Goal: Task Accomplishment & Management: Manage account settings

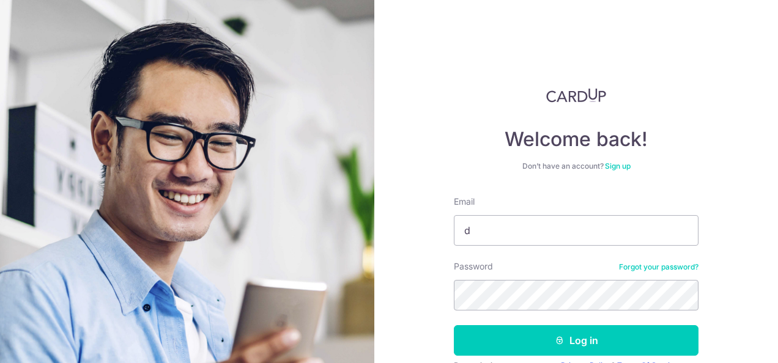
type input "[PERSON_NAME][EMAIL_ADDRESS][DOMAIN_NAME]"
click at [454, 326] on button "Log in" at bounding box center [576, 341] width 245 height 31
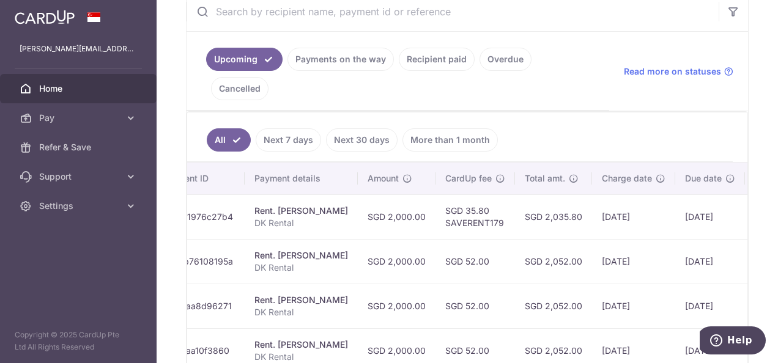
scroll to position [0, 269]
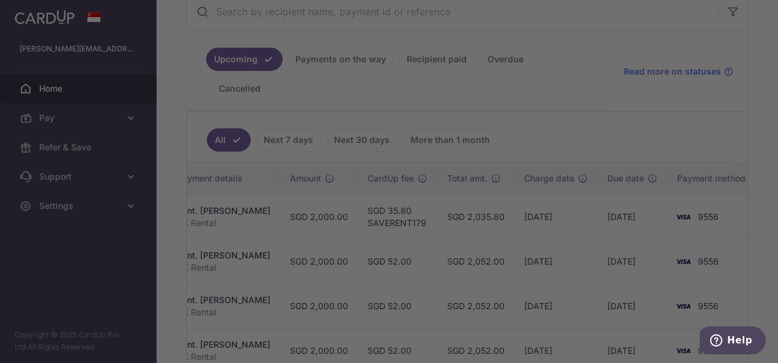
drag, startPoint x: 612, startPoint y: 181, endPoint x: 780, endPoint y: 186, distance: 168.3
click at [778, 186] on html "[PERSON_NAME][EMAIL_ADDRESS][DOMAIN_NAME] Home Pay Payments Recipients Cards Re…" at bounding box center [389, 181] width 778 height 363
drag, startPoint x: 762, startPoint y: 186, endPoint x: 641, endPoint y: 198, distance: 121.2
click at [641, 198] on div at bounding box center [393, 183] width 786 height 367
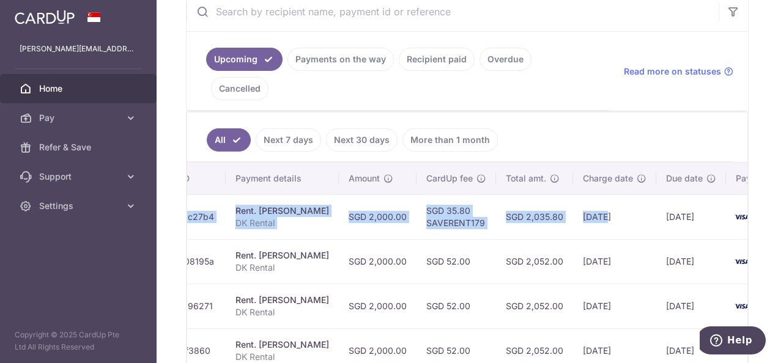
scroll to position [0, 0]
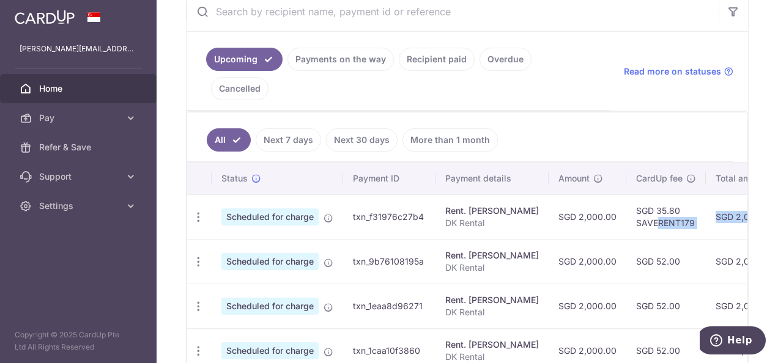
drag, startPoint x: 535, startPoint y: 195, endPoint x: 647, endPoint y: 202, distance: 112.2
click at [647, 202] on tr "Update payment Cancel payment Scheduled for charge txn_f31976c27b4 Rent. Cliff …" at bounding box center [608, 217] width 842 height 45
drag, startPoint x: 647, startPoint y: 202, endPoint x: 514, endPoint y: 190, distance: 133.3
click at [527, 195] on td "Rent. Cliff Anderson DK Rental" at bounding box center [492, 217] width 113 height 45
click at [199, 211] on icon "button" at bounding box center [198, 217] width 13 height 13
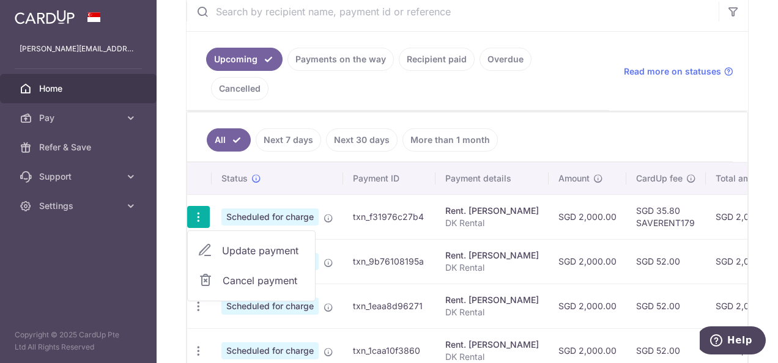
click at [227, 236] on link "Update payment" at bounding box center [251, 250] width 127 height 29
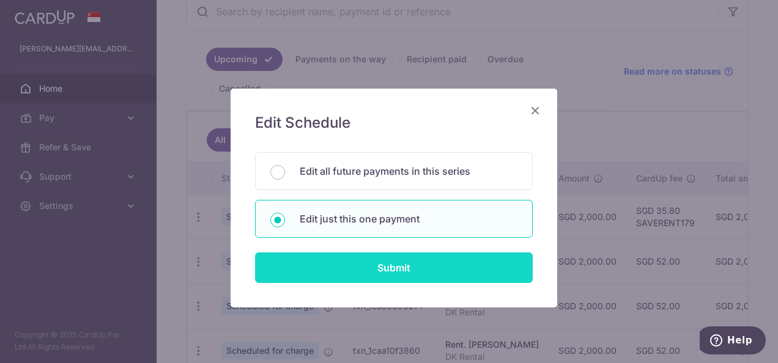
click at [359, 260] on input "Submit" at bounding box center [394, 268] width 278 height 31
radio input "true"
type input "2,000.00"
type input "12/09/2025"
type input "DK Rental"
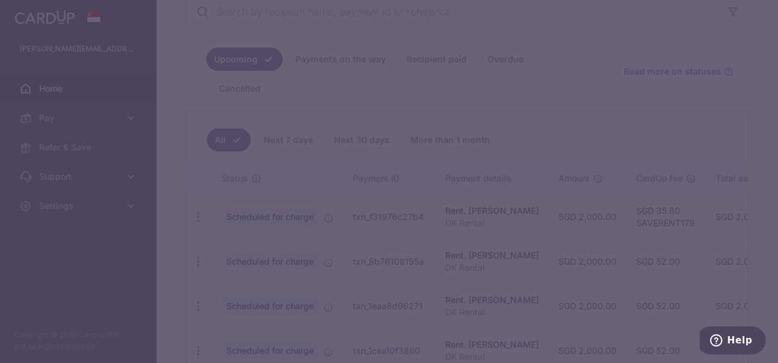
type input "SAVERENT179"
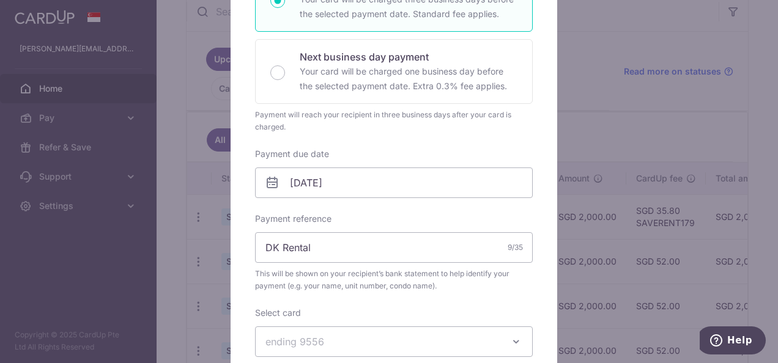
scroll to position [306, 0]
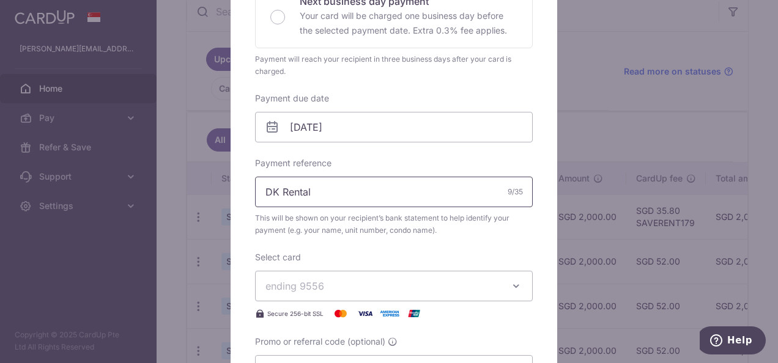
click at [329, 185] on input "DK Rental" at bounding box center [394, 192] width 278 height 31
click at [324, 193] on input "DK Rental Sep25" at bounding box center [394, 192] width 278 height 31
type input "DK Rental [DATE]"
click at [374, 283] on span "ending 9556" at bounding box center [383, 286] width 235 height 15
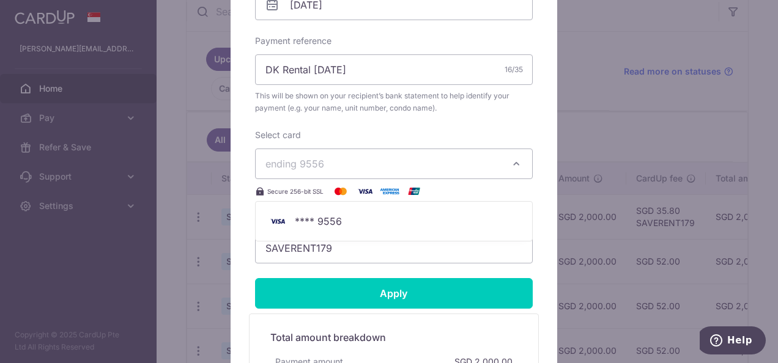
click at [161, 258] on div "Edit payment By clicking apply, you will make changes to all payments to Cliff …" at bounding box center [389, 181] width 778 height 363
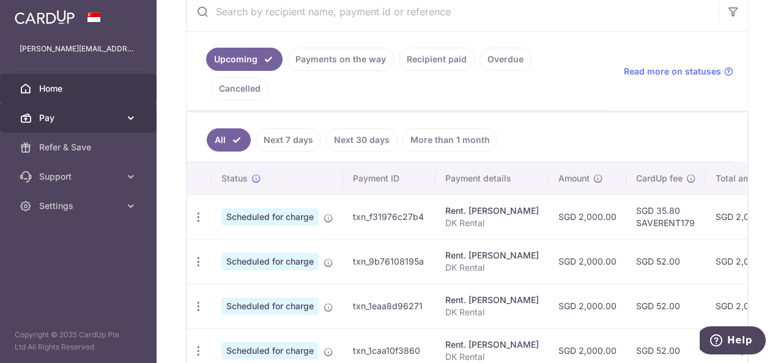
click at [73, 130] on link "Pay" at bounding box center [78, 117] width 157 height 29
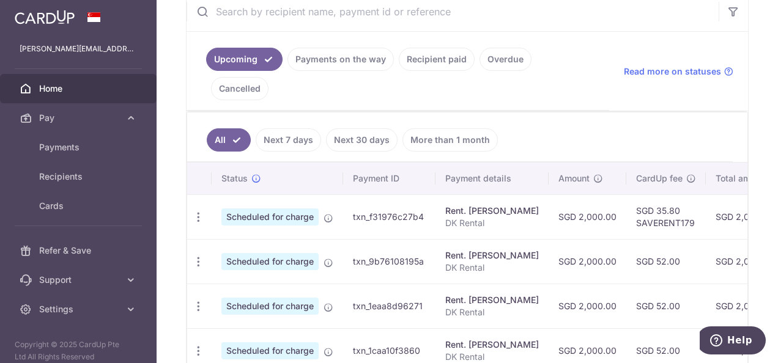
click at [634, 195] on td "SGD 35.80 SAVERENT179" at bounding box center [667, 217] width 80 height 45
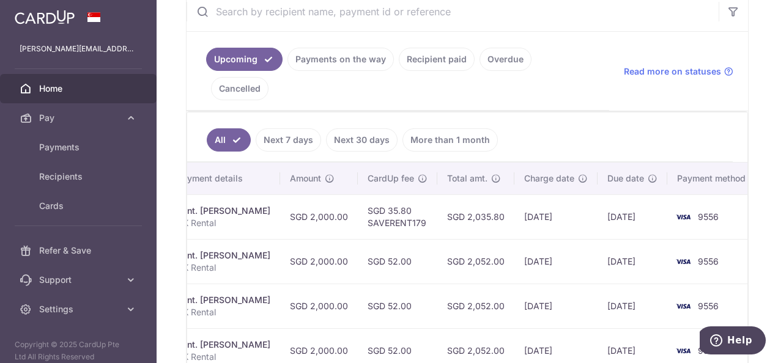
drag, startPoint x: 662, startPoint y: 184, endPoint x: 780, endPoint y: 197, distance: 118.9
click at [778, 197] on html "[PERSON_NAME][EMAIL_ADDRESS][DOMAIN_NAME] Home Pay Payments Recipients Cards Re…" at bounding box center [389, 181] width 778 height 363
drag, startPoint x: 778, startPoint y: 197, endPoint x: 633, endPoint y: 202, distance: 145.1
click at [633, 201] on td "12/09/2025" at bounding box center [633, 217] width 70 height 45
click at [641, 202] on td "12/09/2025" at bounding box center [633, 217] width 70 height 45
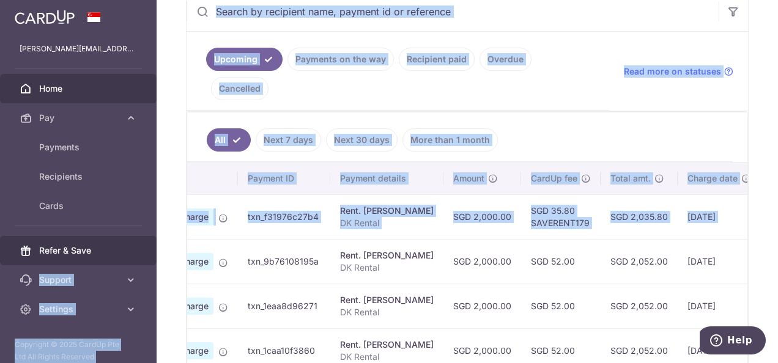
scroll to position [0, 0]
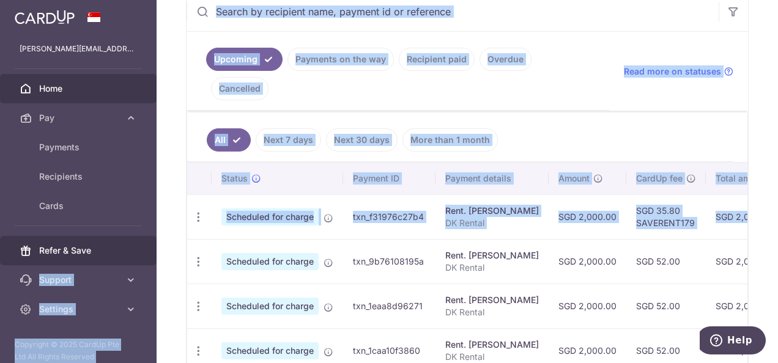
drag, startPoint x: 618, startPoint y: 198, endPoint x: 138, endPoint y: 236, distance: 481.3
click at [138, 236] on main "[PERSON_NAME][EMAIL_ADDRESS][DOMAIN_NAME] Home Pay Payments Recipients Cards Re…" at bounding box center [389, 181] width 778 height 363
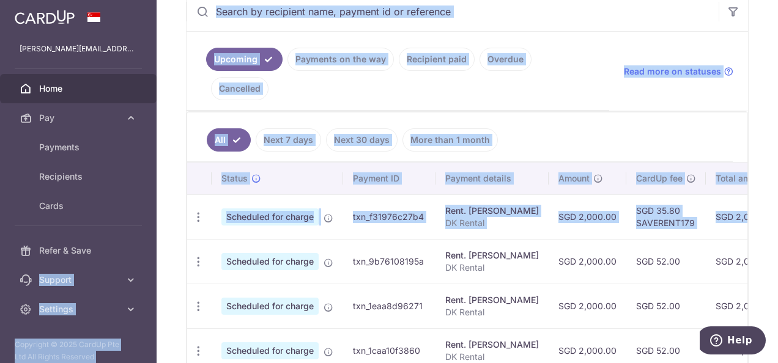
drag, startPoint x: 138, startPoint y: 236, endPoint x: 345, endPoint y: 198, distance: 210.3
click at [345, 198] on td "txn_f31976c27b4" at bounding box center [389, 217] width 92 height 45
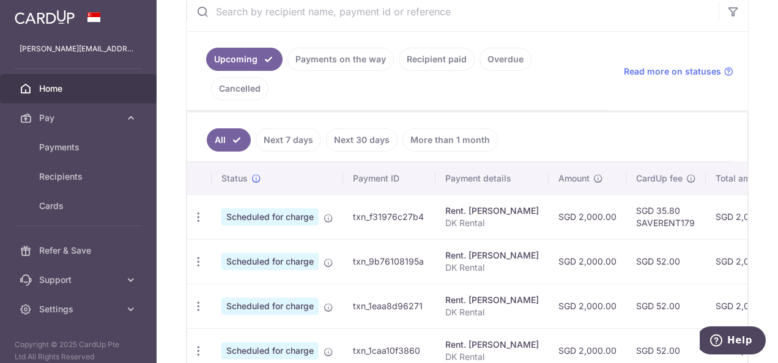
click at [235, 239] on td "Scheduled for charge" at bounding box center [278, 261] width 132 height 45
click at [64, 209] on span "Cards" at bounding box center [79, 206] width 81 height 12
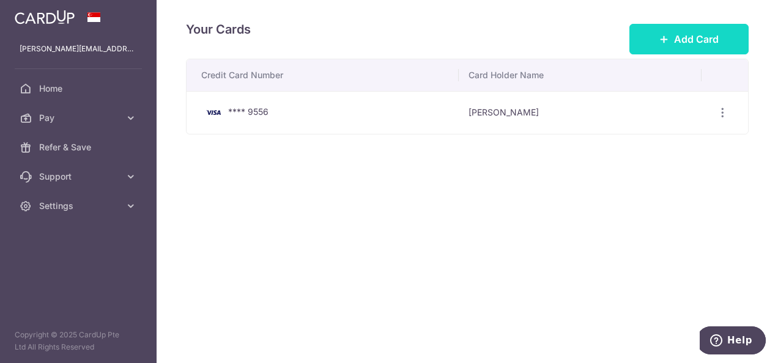
click at [666, 43] on icon at bounding box center [665, 39] width 10 height 10
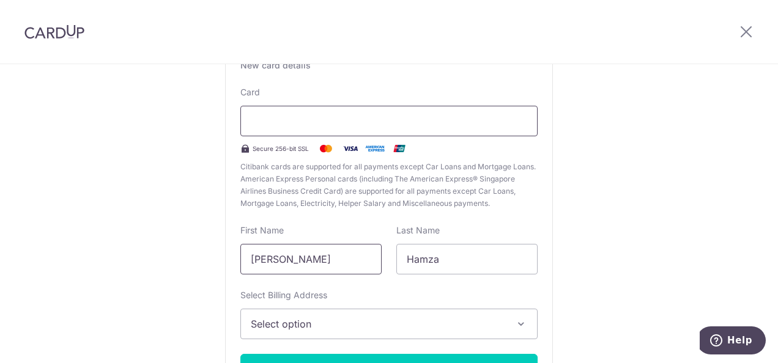
scroll to position [140, 0]
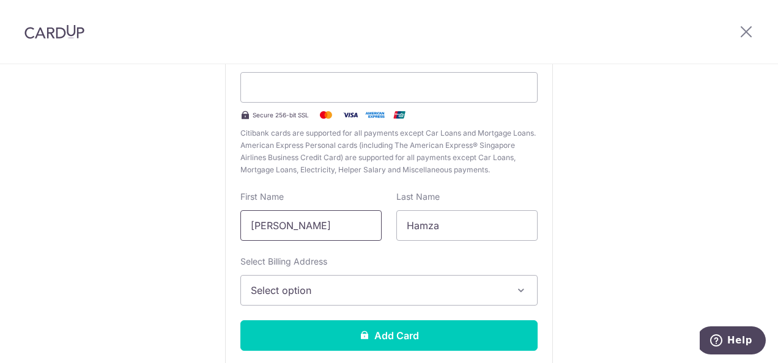
drag, startPoint x: 322, startPoint y: 223, endPoint x: 124, endPoint y: 210, distance: 198.1
click at [124, 210] on div "New Card Details New card details Card Secure 256-bit SSL Citibank cards are su…" at bounding box center [389, 182] width 778 height 514
type input "David"
type input "Kang"
click at [289, 300] on button "Select option" at bounding box center [388, 290] width 297 height 31
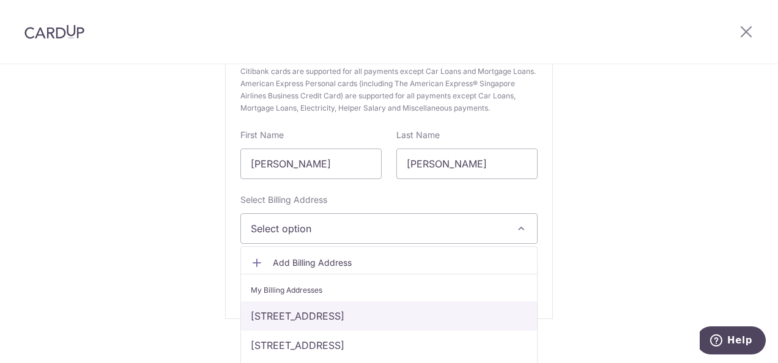
scroll to position [213, 0]
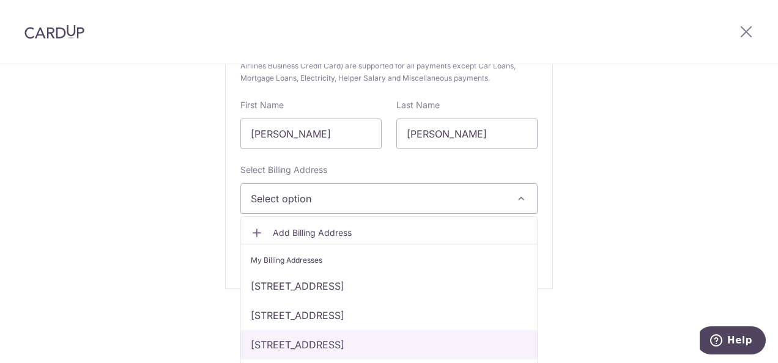
click at [341, 343] on link "#16-15, 6 Hillview Rise, Singapore, Singapore-667980" at bounding box center [389, 344] width 296 height 29
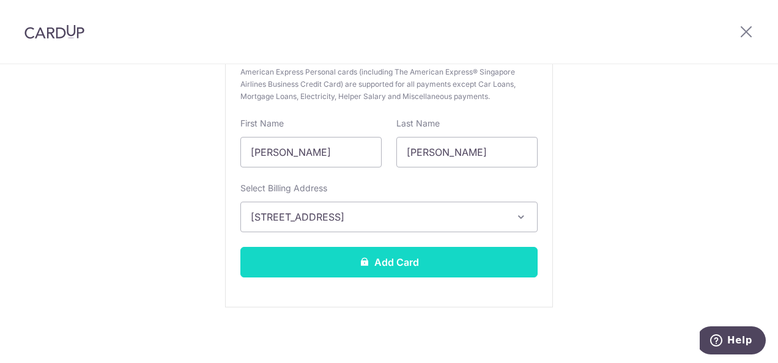
click at [360, 269] on button "Add Card" at bounding box center [388, 262] width 297 height 31
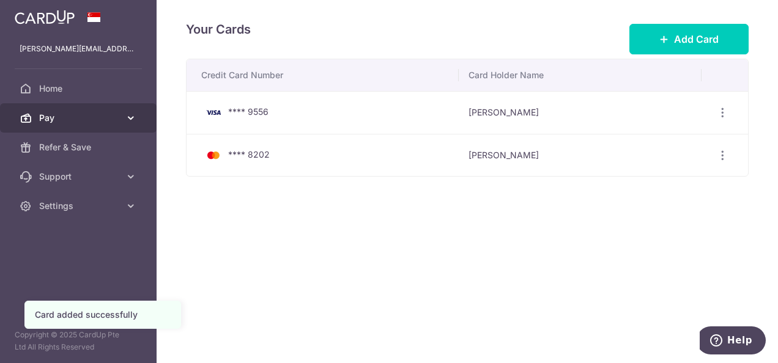
click at [95, 120] on span "Pay" at bounding box center [79, 118] width 81 height 12
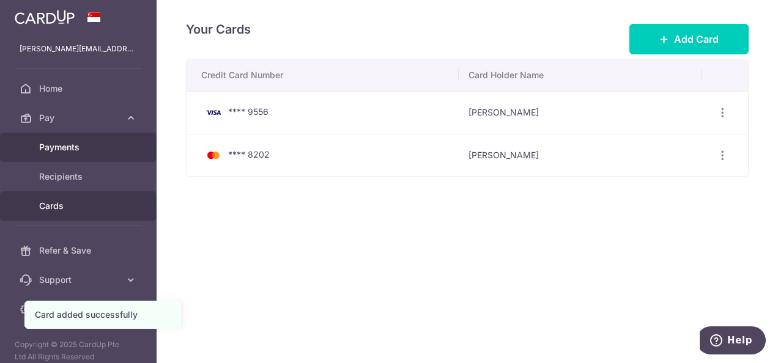
click at [115, 148] on span "Payments" at bounding box center [79, 147] width 81 height 12
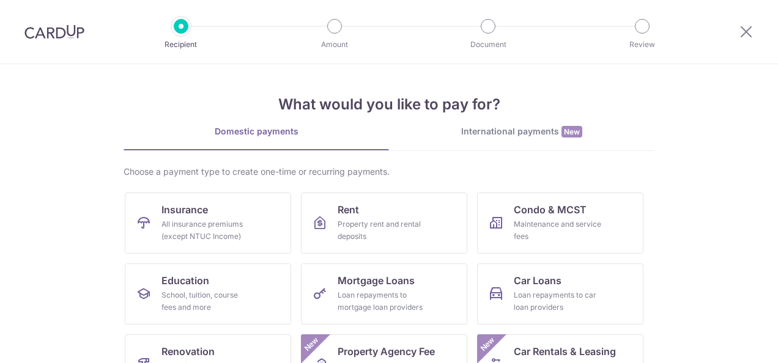
click at [69, 42] on div at bounding box center [54, 32] width 109 height 64
click at [69, 35] on img at bounding box center [54, 31] width 60 height 15
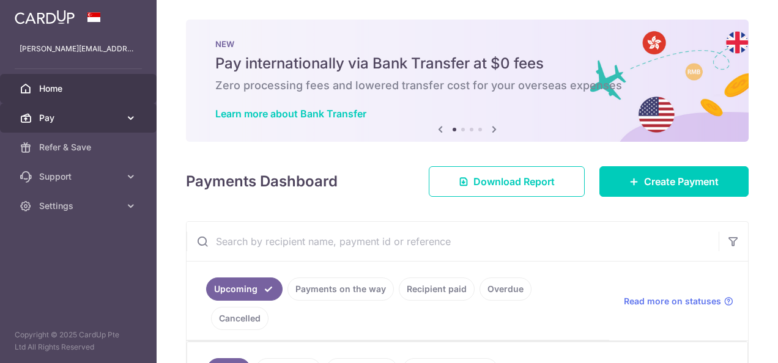
click at [89, 124] on link "Pay" at bounding box center [78, 117] width 157 height 29
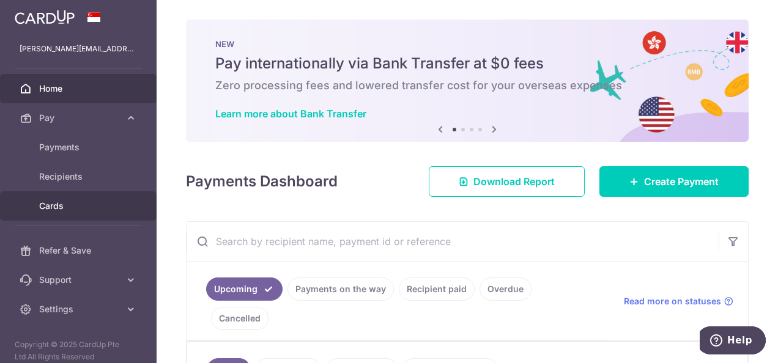
click at [106, 202] on span "Cards" at bounding box center [79, 206] width 81 height 12
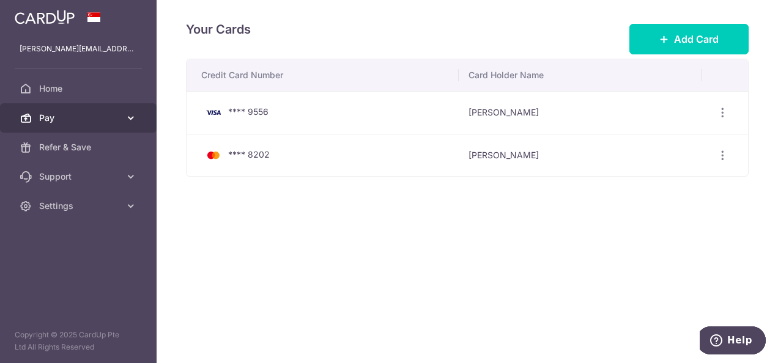
click at [81, 112] on span "Pay" at bounding box center [79, 118] width 81 height 12
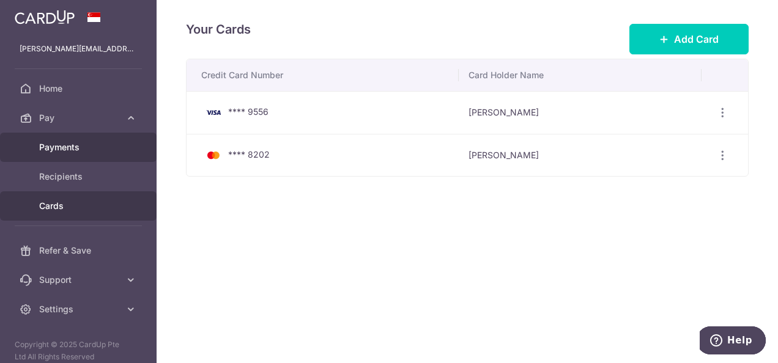
click at [89, 152] on span "Payments" at bounding box center [79, 147] width 81 height 12
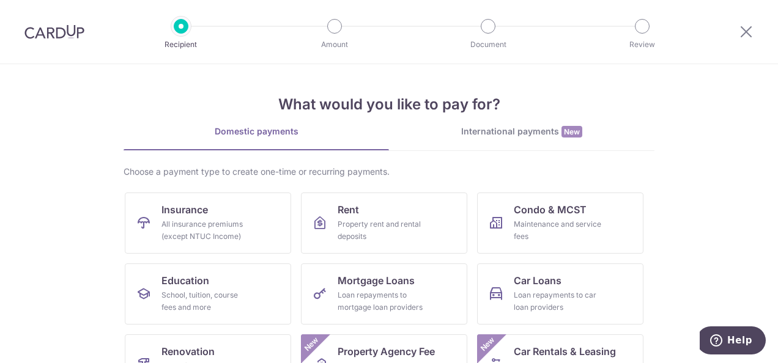
click at [59, 39] on img at bounding box center [54, 31] width 60 height 15
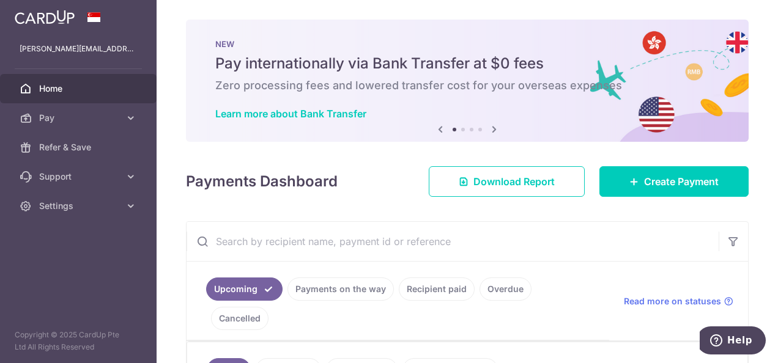
scroll to position [245, 0]
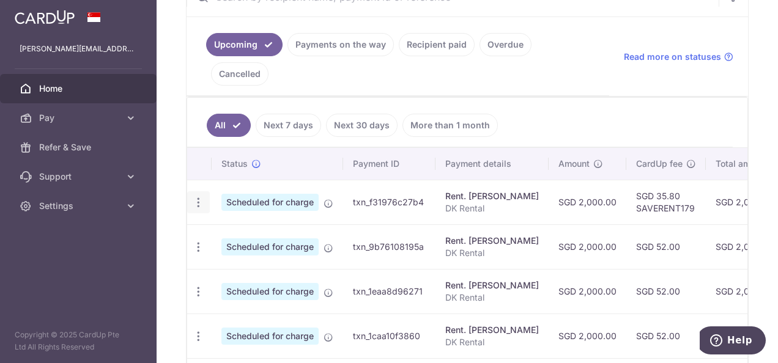
click at [207, 192] on div "Update payment Cancel payment" at bounding box center [198, 203] width 23 height 23
click at [205, 192] on div "Update payment Cancel payment" at bounding box center [198, 203] width 23 height 23
click at [194, 192] on div "Update payment Cancel payment" at bounding box center [198, 203] width 23 height 23
click at [195, 192] on div "Update payment Cancel payment" at bounding box center [198, 203] width 23 height 23
click at [196, 192] on div "Update payment Cancel payment" at bounding box center [198, 203] width 23 height 23
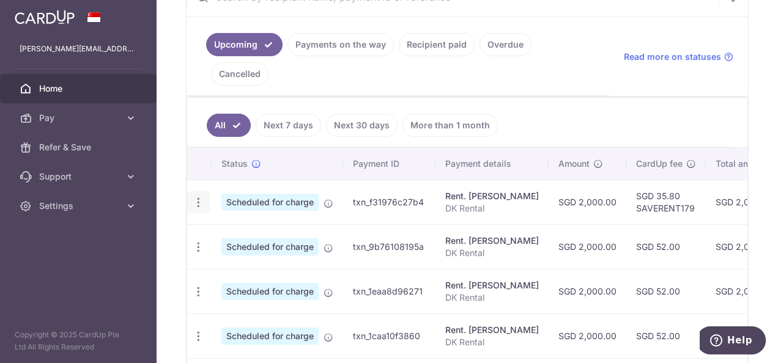
click at [199, 196] on icon "button" at bounding box center [198, 202] width 13 height 13
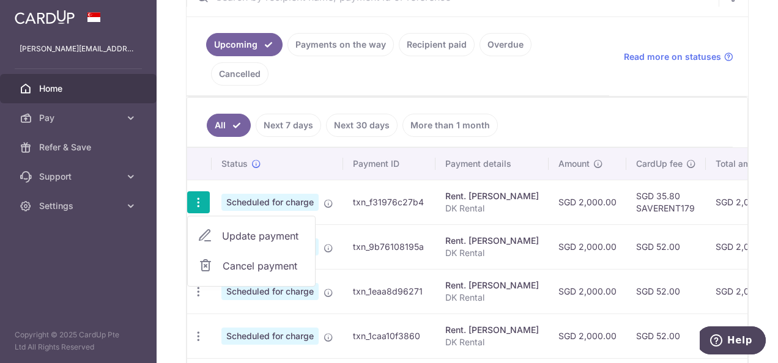
click at [232, 229] on span "Update payment" at bounding box center [263, 236] width 83 height 15
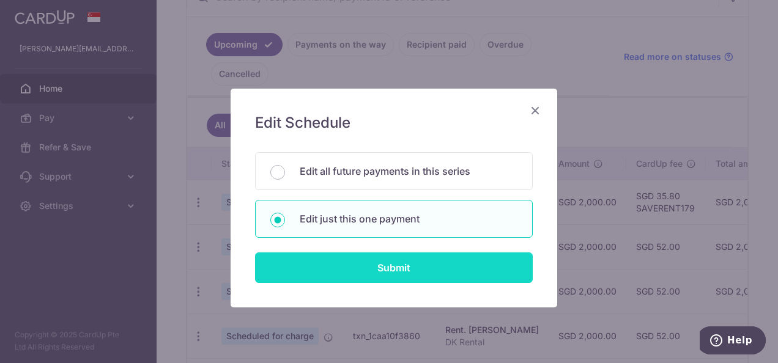
click at [376, 258] on input "Submit" at bounding box center [394, 268] width 278 height 31
radio input "true"
type input "2,000.00"
type input "12/09/2025"
type input "DK Rental"
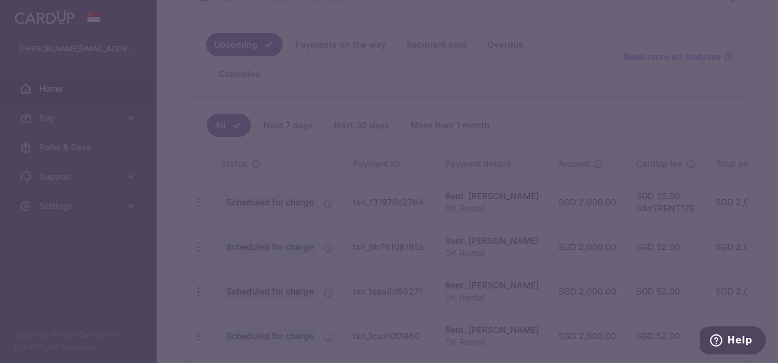
type input "SAVERENT179"
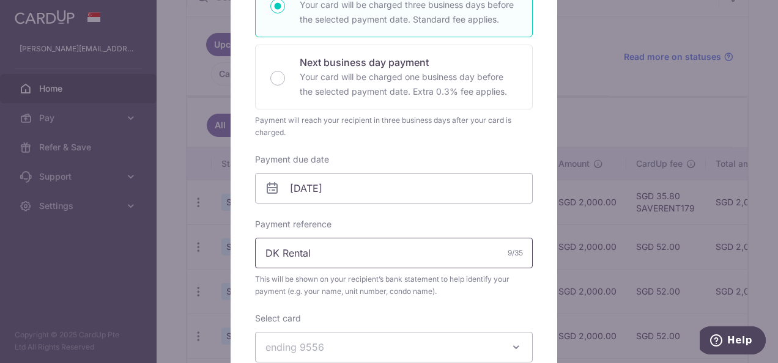
click at [341, 251] on input "DK Rental" at bounding box center [394, 253] width 278 height 31
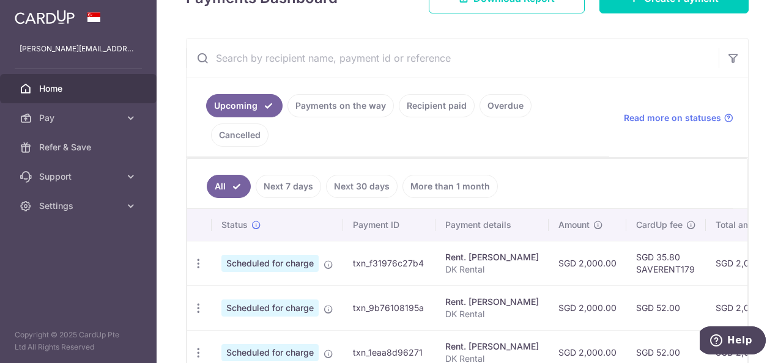
click at [312, 109] on link "Payments on the way" at bounding box center [341, 105] width 106 height 23
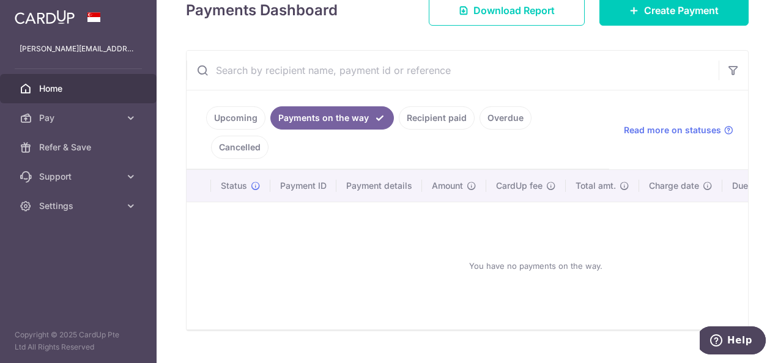
click at [433, 111] on link "Recipient paid" at bounding box center [437, 117] width 76 height 23
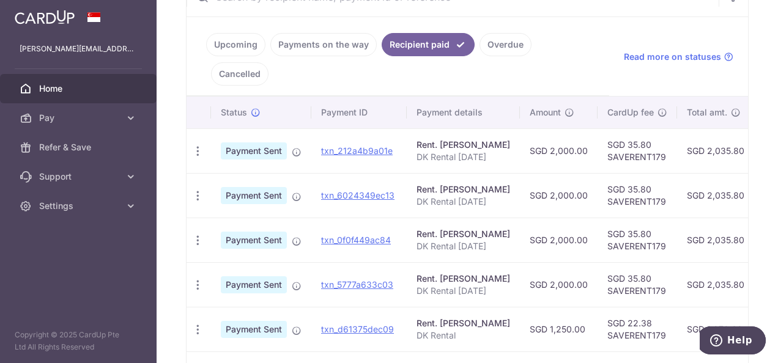
click at [613, 128] on td "SGD 35.80 SAVERENT179" at bounding box center [638, 150] width 80 height 45
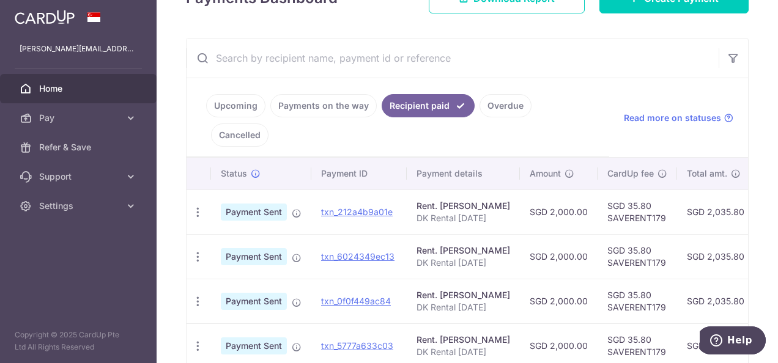
click at [234, 106] on link "Upcoming" at bounding box center [235, 105] width 59 height 23
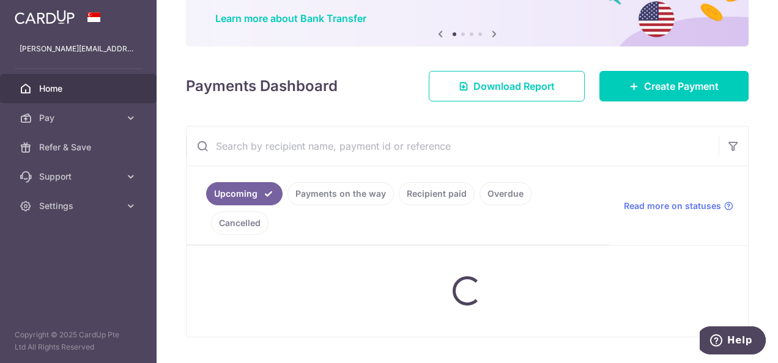
scroll to position [184, 0]
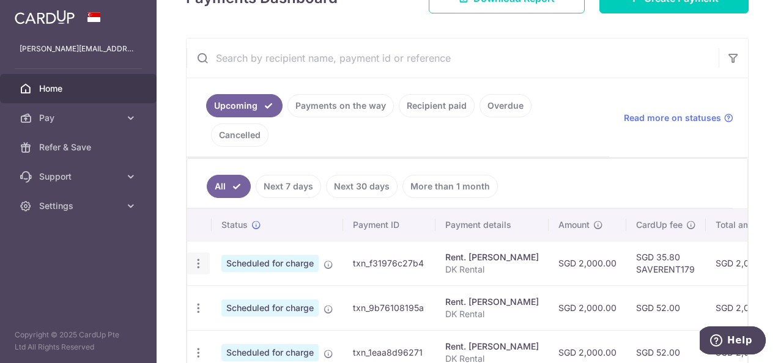
click at [206, 253] on div "Update payment Cancel payment" at bounding box center [198, 264] width 23 height 23
click at [199, 258] on icon "button" at bounding box center [198, 264] width 13 height 13
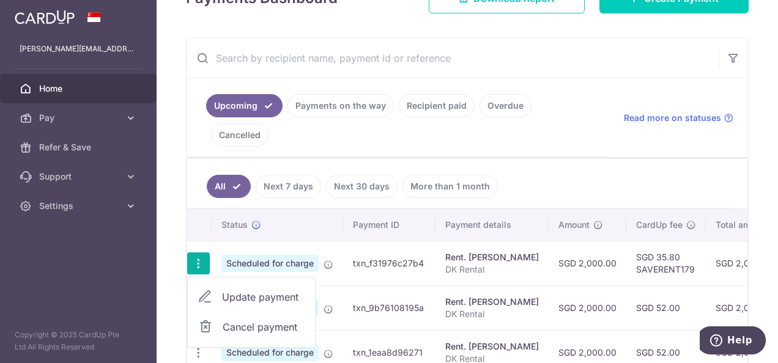
click at [245, 290] on span "Update payment" at bounding box center [263, 297] width 83 height 15
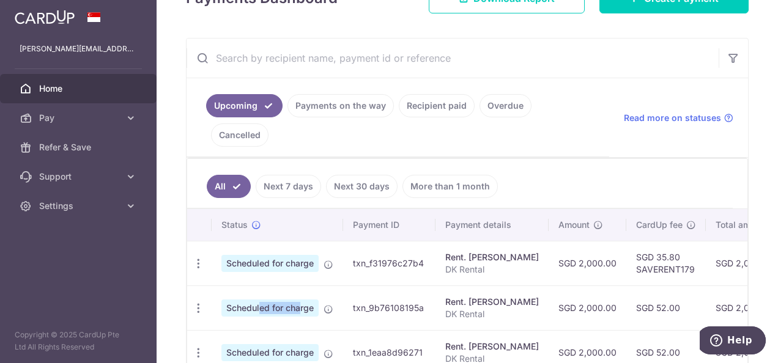
click at [245, 286] on td "Scheduled for charge" at bounding box center [278, 308] width 132 height 45
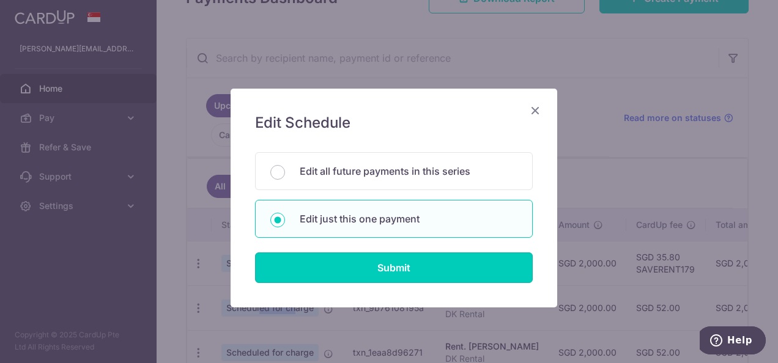
drag, startPoint x: 245, startPoint y: 264, endPoint x: 357, endPoint y: 272, distance: 112.8
click at [362, 271] on input "Submit" at bounding box center [394, 268] width 278 height 31
radio input "true"
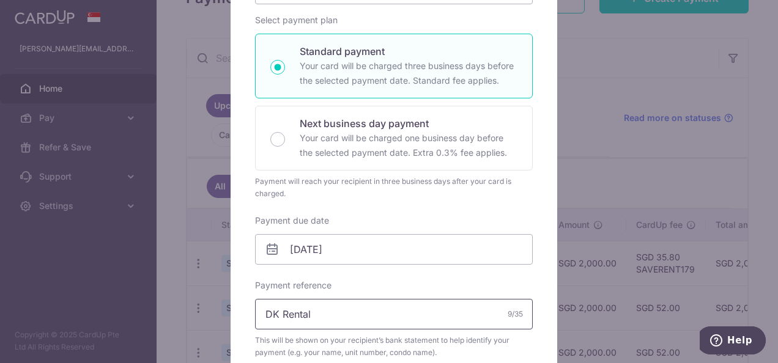
click at [349, 318] on input "DK Rental" at bounding box center [394, 314] width 278 height 31
click at [351, 316] on input "DK Rental" at bounding box center [394, 314] width 278 height 31
type input "DK Rental [DATE]"
click at [319, 251] on input "12/09/2025" at bounding box center [394, 249] width 278 height 31
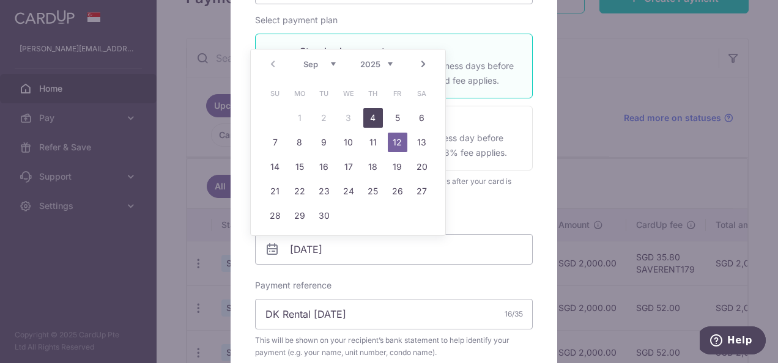
click at [375, 119] on link "4" at bounding box center [373, 118] width 20 height 20
type input "[DATE]"
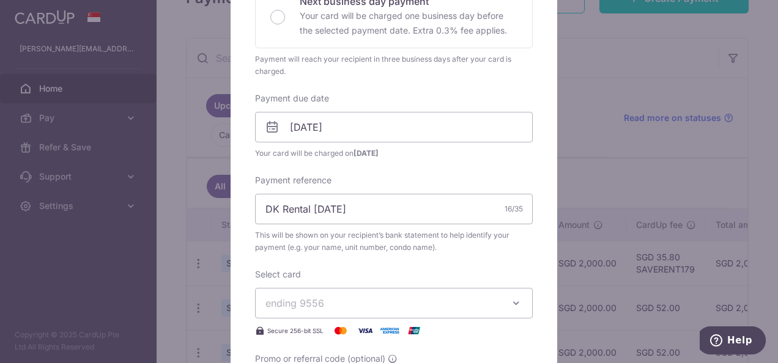
scroll to position [428, 0]
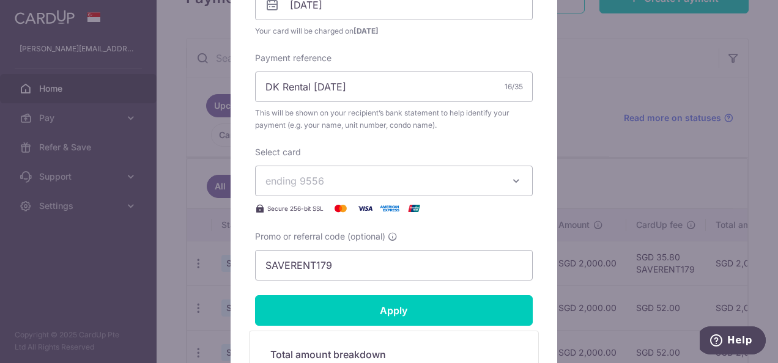
click at [348, 176] on span "ending 9556" at bounding box center [383, 181] width 235 height 15
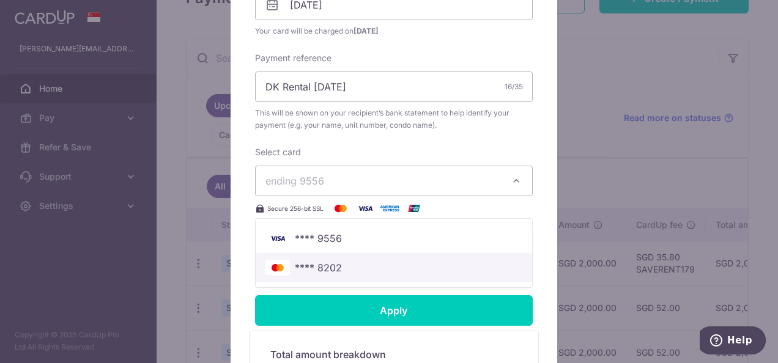
click at [324, 266] on span "**** 8202" at bounding box center [318, 268] width 47 height 15
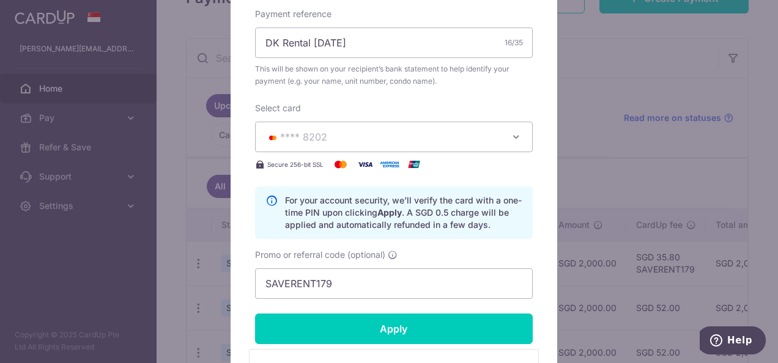
scroll to position [490, 0]
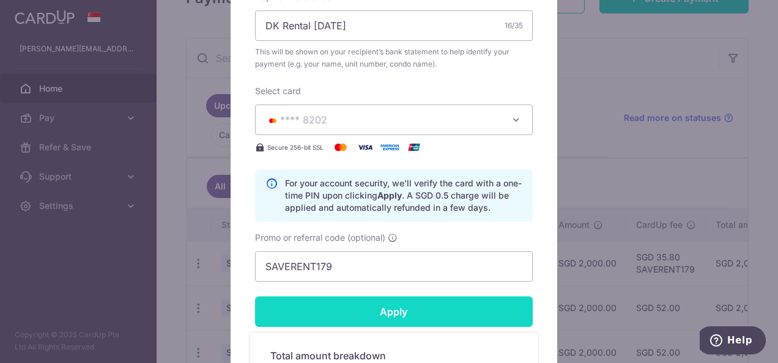
click at [351, 305] on input "Apply" at bounding box center [394, 312] width 278 height 31
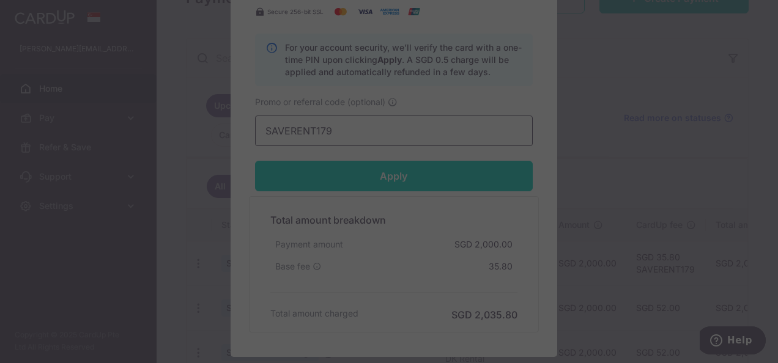
scroll to position [673, 0]
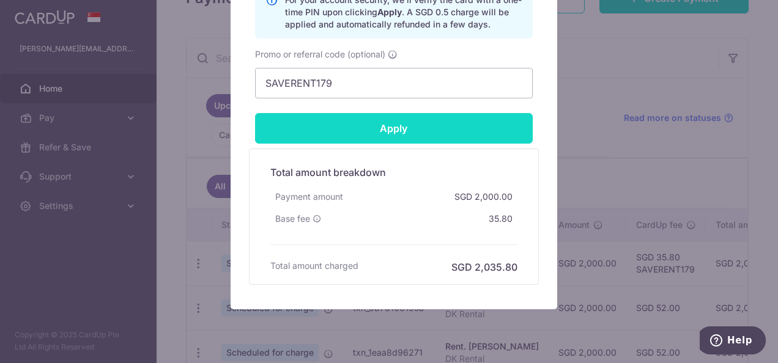
click at [384, 127] on input "Apply" at bounding box center [394, 128] width 278 height 31
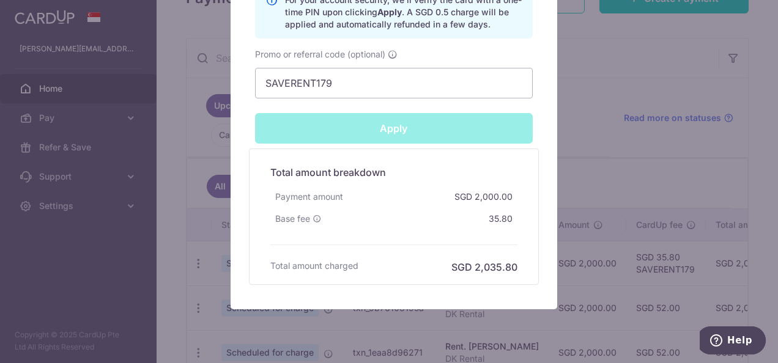
type input "Successfully Applied"
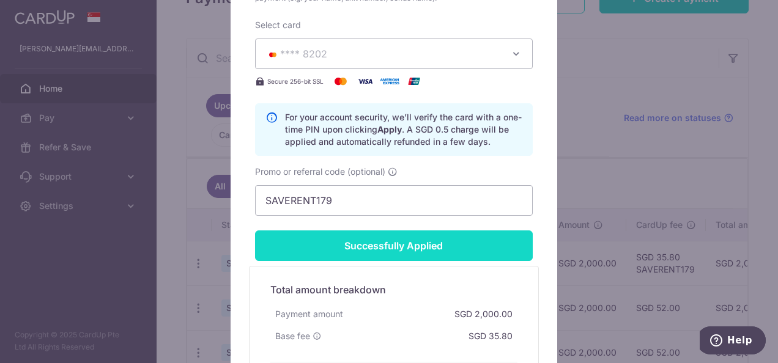
scroll to position [654, 0]
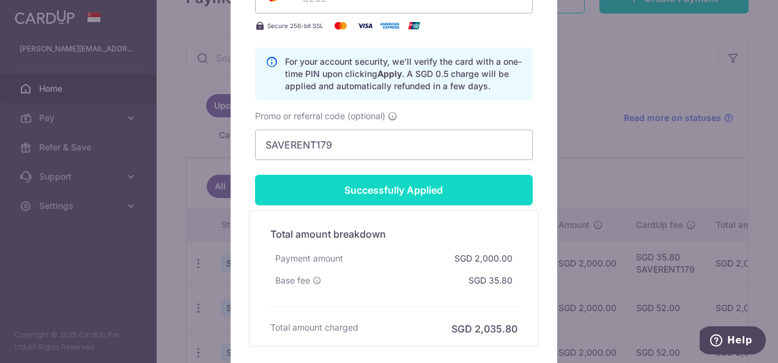
click at [375, 186] on input "Successfully Applied" at bounding box center [394, 190] width 278 height 31
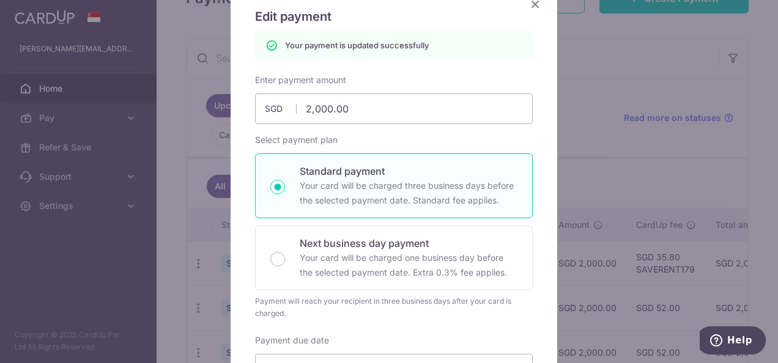
scroll to position [42, 0]
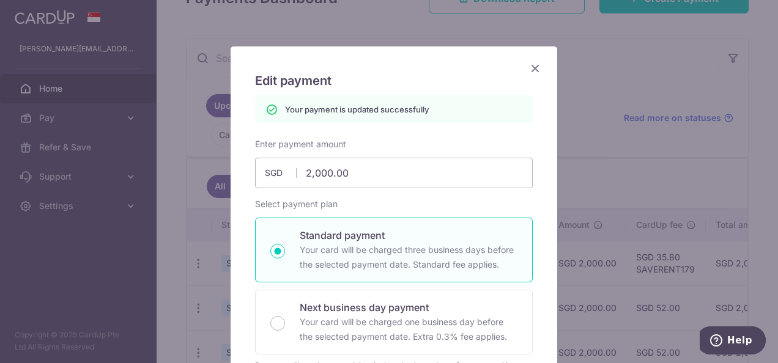
click at [528, 66] on icon "Close" at bounding box center [535, 68] width 15 height 15
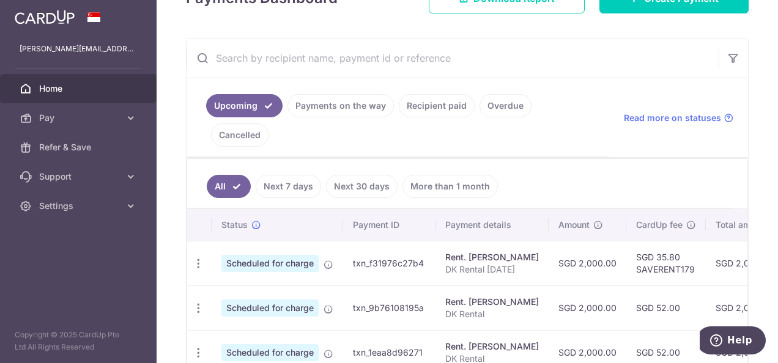
scroll to position [0, 269]
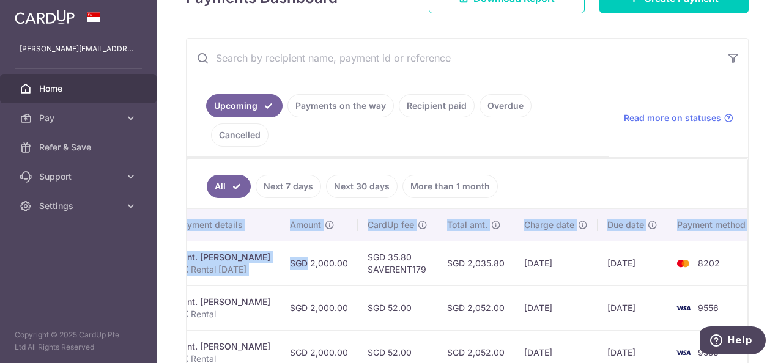
drag, startPoint x: 540, startPoint y: 220, endPoint x: 780, endPoint y: 217, distance: 240.5
click at [778, 217] on html "[PERSON_NAME][EMAIL_ADDRESS][DOMAIN_NAME] Home Pay Payments Recipients Cards Re…" at bounding box center [389, 181] width 778 height 363
drag, startPoint x: 778, startPoint y: 217, endPoint x: 717, endPoint y: 237, distance: 63.9
click at [716, 241] on td "8202" at bounding box center [714, 263] width 93 height 45
click at [722, 241] on td "8202" at bounding box center [714, 263] width 93 height 45
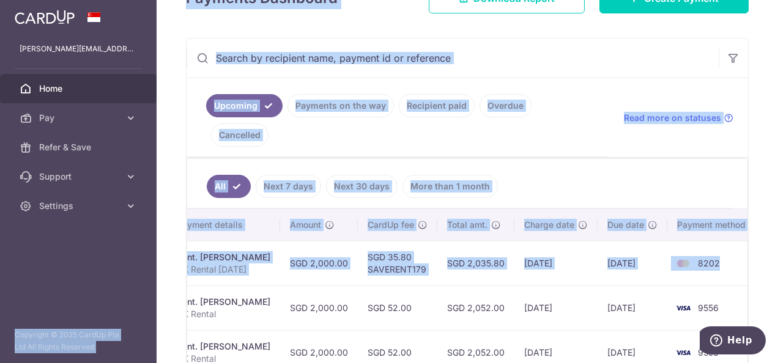
scroll to position [0, 0]
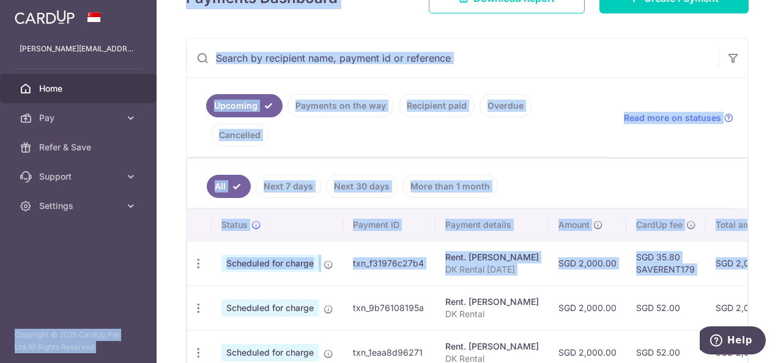
drag, startPoint x: 715, startPoint y: 230, endPoint x: 312, endPoint y: 261, distance: 403.8
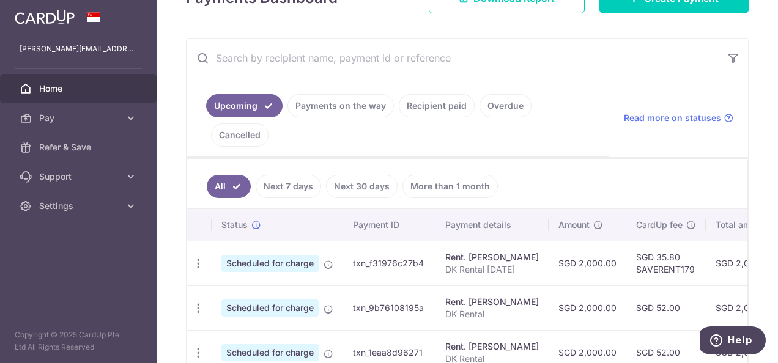
drag, startPoint x: 312, startPoint y: 261, endPoint x: 389, endPoint y: 263, distance: 77.1
click at [389, 286] on td "txn_9b76108195a" at bounding box center [389, 308] width 92 height 45
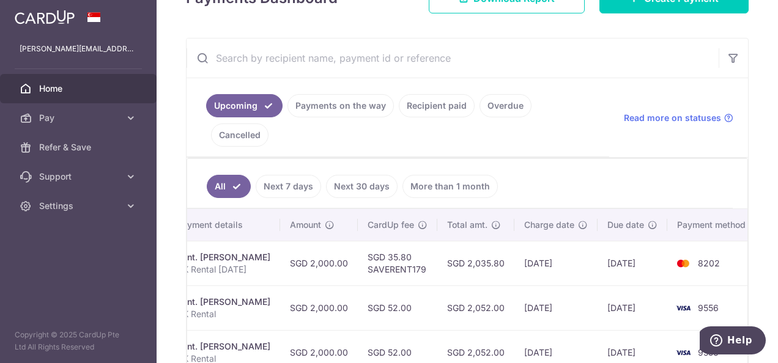
drag, startPoint x: 395, startPoint y: 238, endPoint x: 778, endPoint y: 235, distance: 382.4
click at [778, 235] on html "[PERSON_NAME][EMAIL_ADDRESS][DOMAIN_NAME] Home Pay Payments Recipients Cards Re…" at bounding box center [389, 181] width 778 height 363
drag, startPoint x: 778, startPoint y: 235, endPoint x: 698, endPoint y: 241, distance: 80.4
click at [699, 241] on td "8202" at bounding box center [714, 263] width 93 height 45
click at [682, 251] on td "8202" at bounding box center [714, 263] width 93 height 45
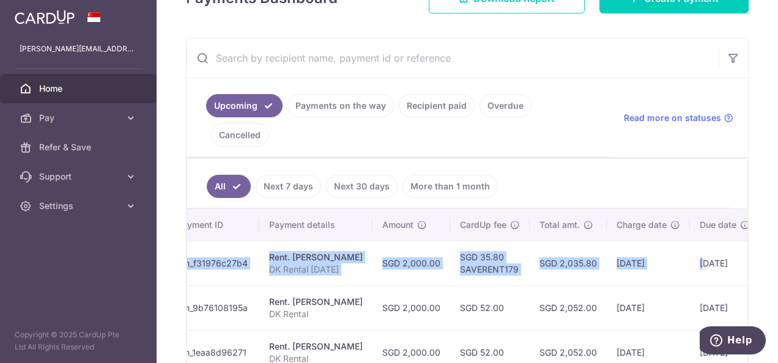
scroll to position [0, 0]
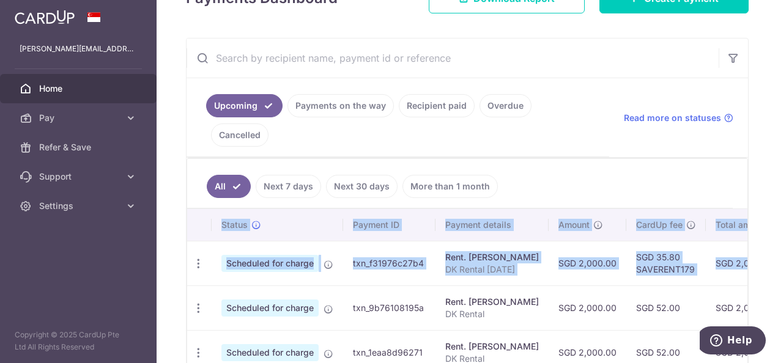
drag, startPoint x: 600, startPoint y: 251, endPoint x: 247, endPoint y: 247, distance: 352.5
click at [217, 247] on tr "Update payment Cancel payment Scheduled for charge txn_f31976c27b4 Rent. [PERSO…" at bounding box center [608, 263] width 842 height 45
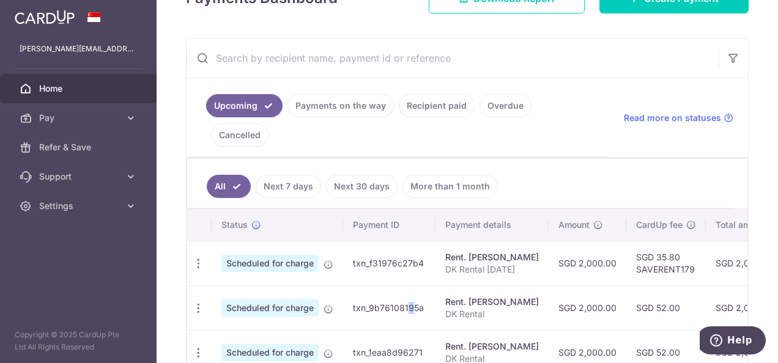
drag, startPoint x: 247, startPoint y: 247, endPoint x: 377, endPoint y: 258, distance: 130.1
click at [377, 286] on td "txn_9b76108195a" at bounding box center [389, 308] width 92 height 45
click at [195, 302] on icon "button" at bounding box center [198, 308] width 13 height 13
click at [238, 335] on span "Update payment" at bounding box center [263, 342] width 83 height 15
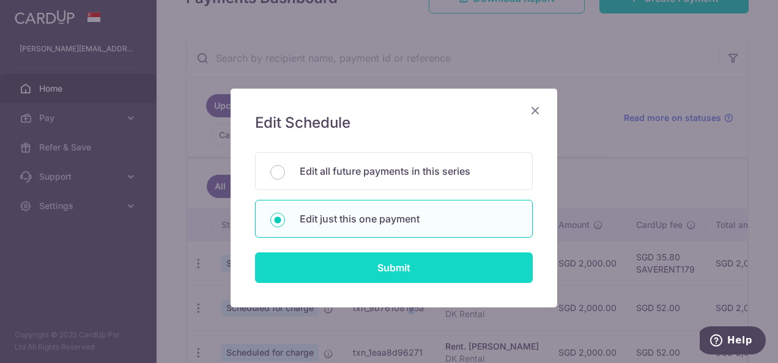
click at [420, 265] on input "Submit" at bounding box center [394, 268] width 278 height 31
radio input "true"
type input "2,000.00"
type input "[DATE]"
type input "DK Rental"
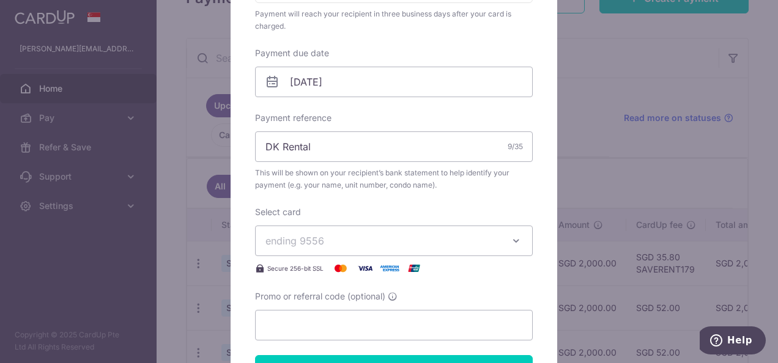
scroll to position [367, 0]
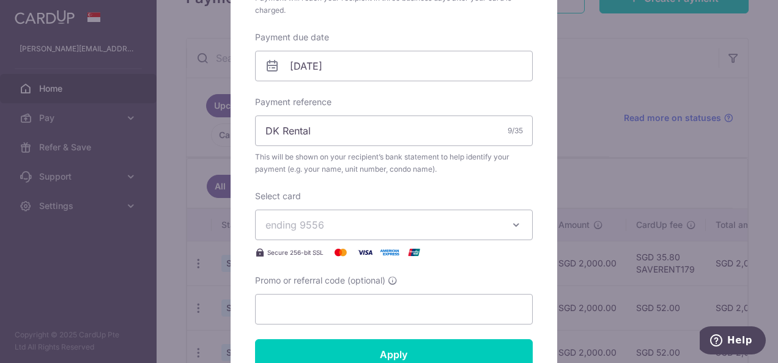
click at [357, 231] on button "ending 9556" at bounding box center [394, 225] width 278 height 31
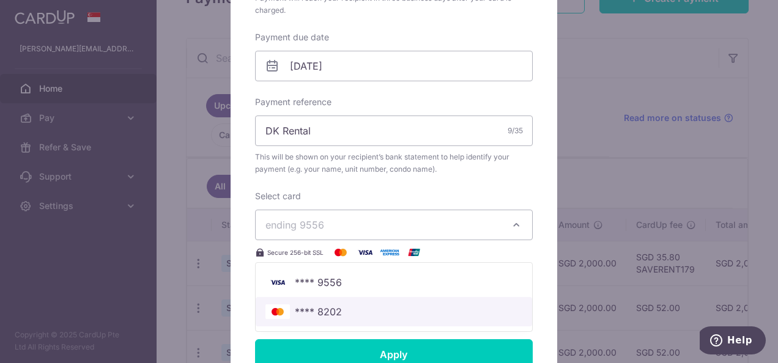
click at [336, 302] on link "**** 8202" at bounding box center [394, 311] width 277 height 29
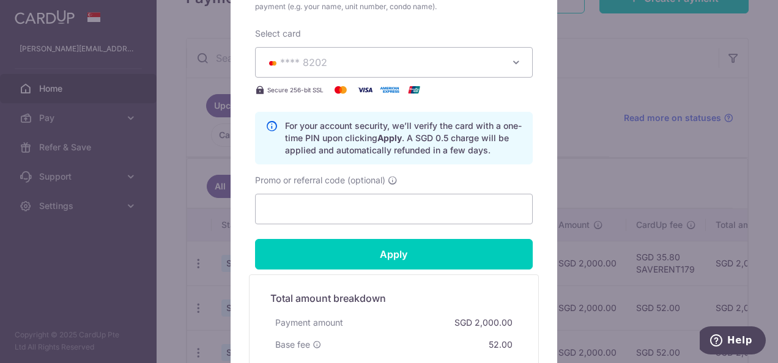
scroll to position [551, 0]
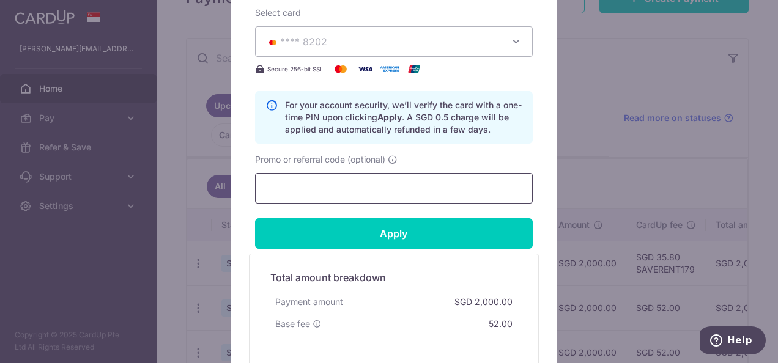
click at [393, 190] on input "Promo or referral code (optional)" at bounding box center [394, 188] width 278 height 31
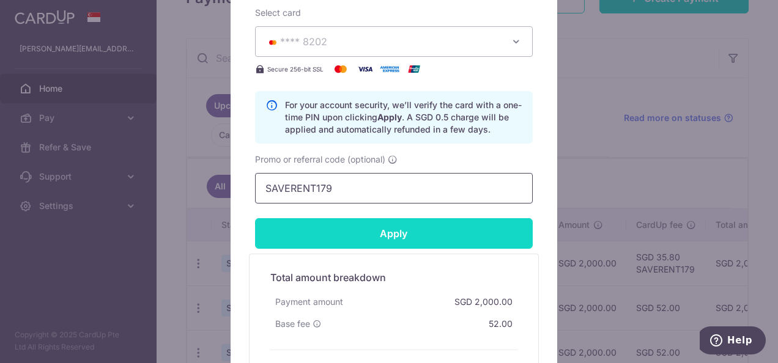
type input "SAVERENT179"
click at [381, 232] on input "Apply" at bounding box center [394, 233] width 278 height 31
click at [408, 225] on input "Apply" at bounding box center [394, 233] width 278 height 31
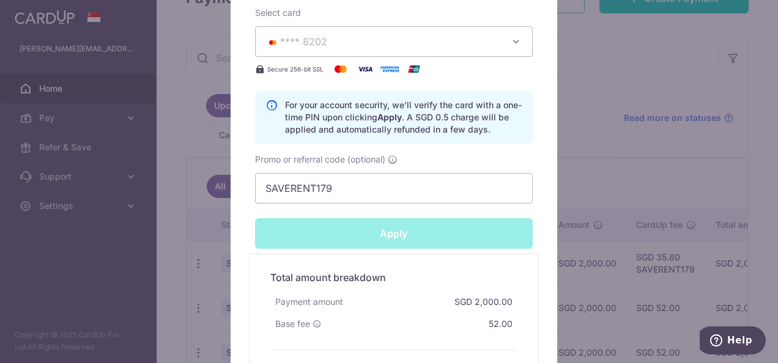
type input "Successfully Applied"
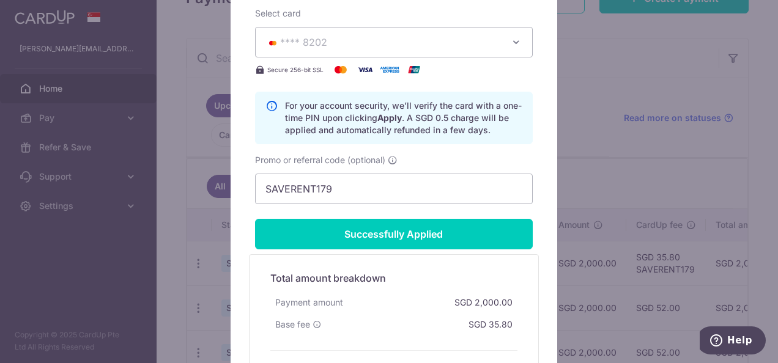
scroll to position [409, 0]
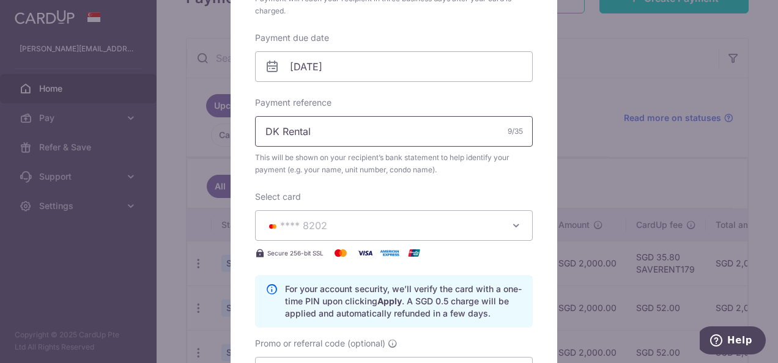
click at [408, 130] on input "DK Rental" at bounding box center [394, 131] width 278 height 31
type input "DK Rental"
type input "Apply"
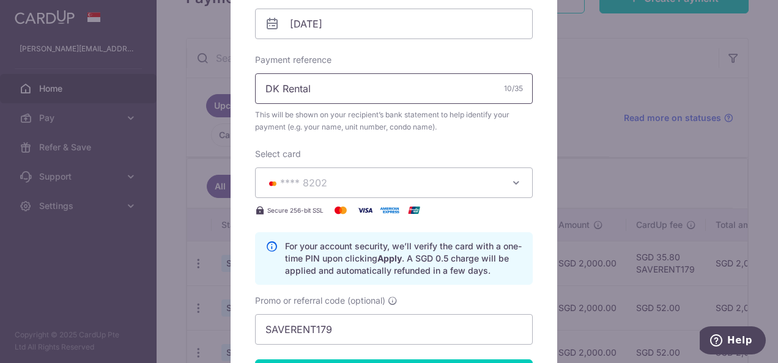
scroll to position [367, 0]
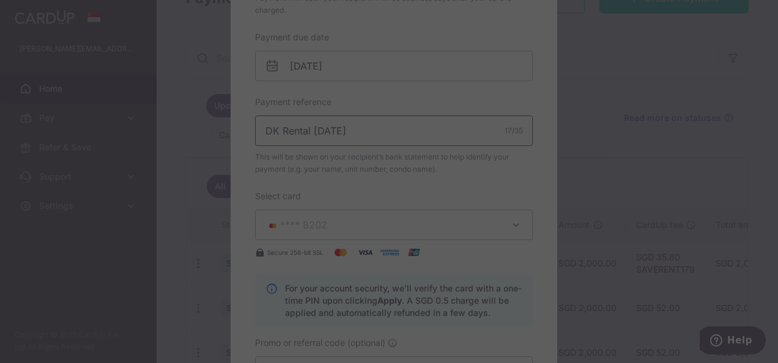
type input "DK Rental [DATE]"
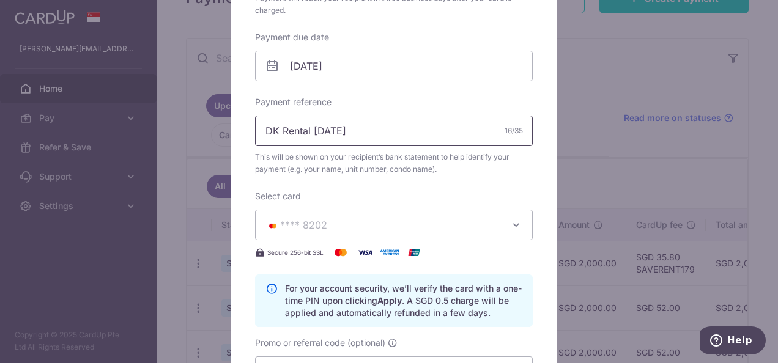
type input "Successfully Applied"
click at [341, 133] on input "DK Rental [DATE]" at bounding box center [394, 131] width 278 height 31
type input "DK Rental [DATE]"
type input "Apply"
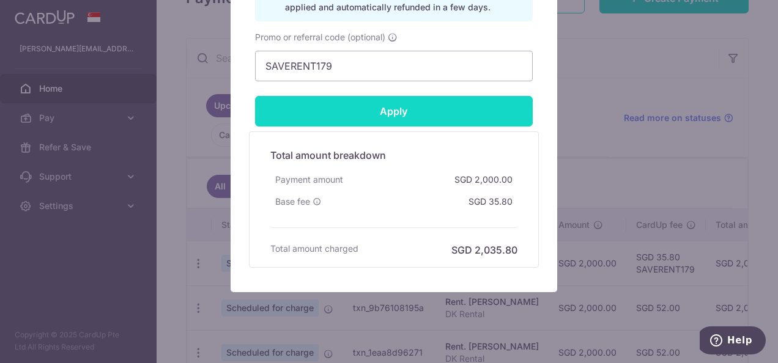
type input "DK Rental [DATE]"
click at [393, 105] on input "Apply" at bounding box center [394, 111] width 278 height 31
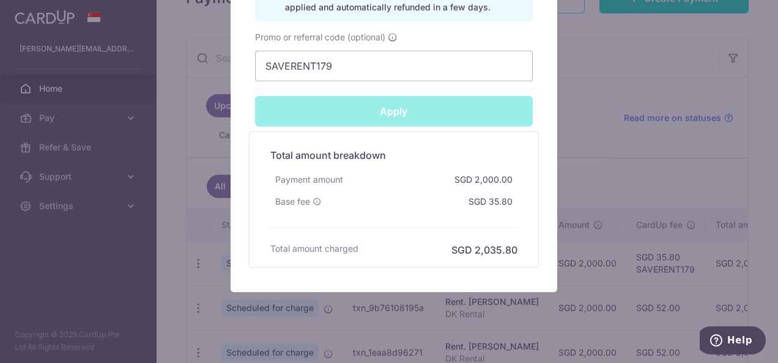
type input "Successfully Applied"
